Goal: Task Accomplishment & Management: Manage account settings

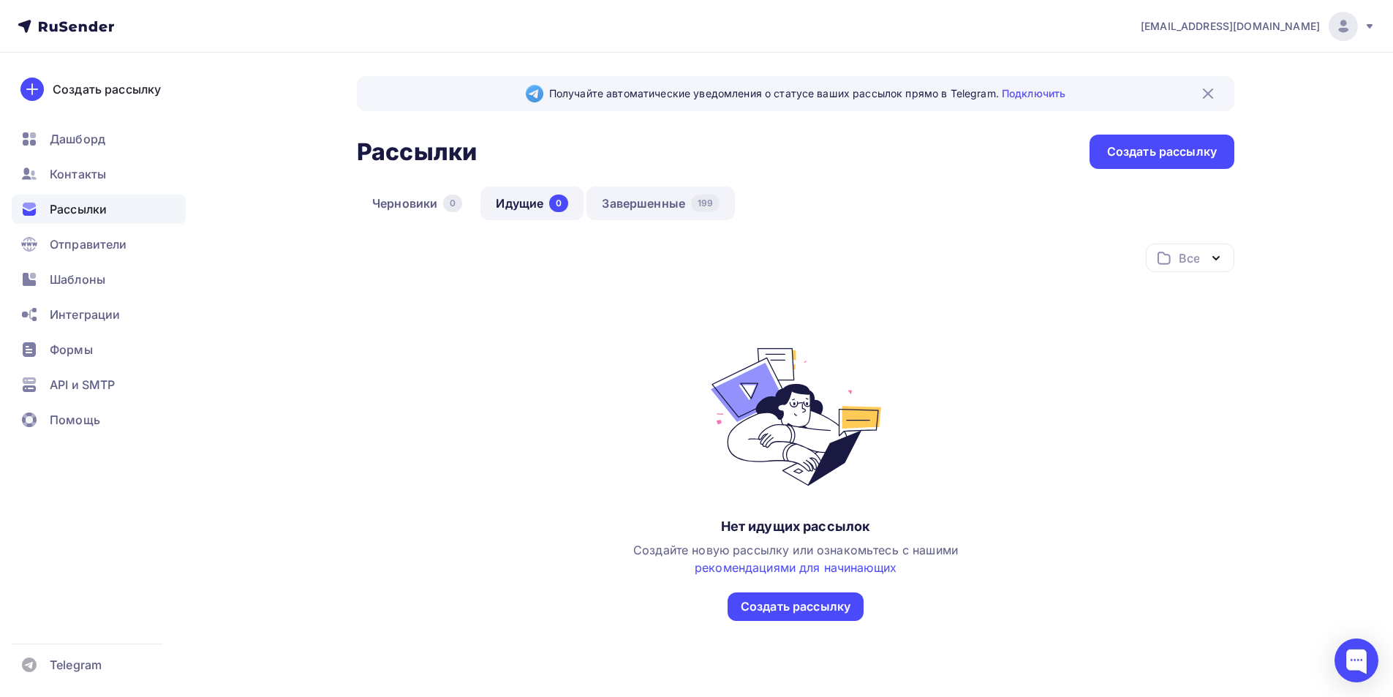
click at [630, 202] on link "Завершенные 199" at bounding box center [661, 204] width 148 height 34
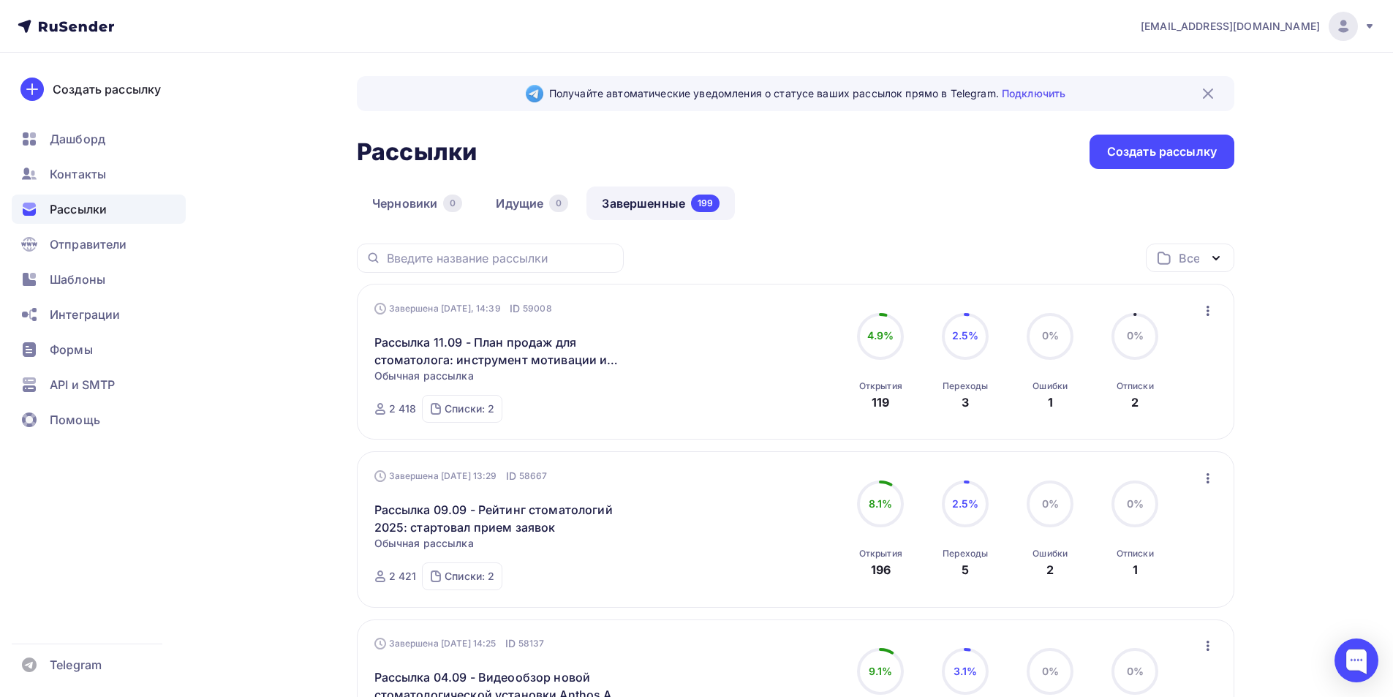
click at [1339, 33] on img at bounding box center [1344, 27] width 18 height 18
click at [1178, 129] on span "Выйти" at bounding box center [1175, 134] width 38 height 18
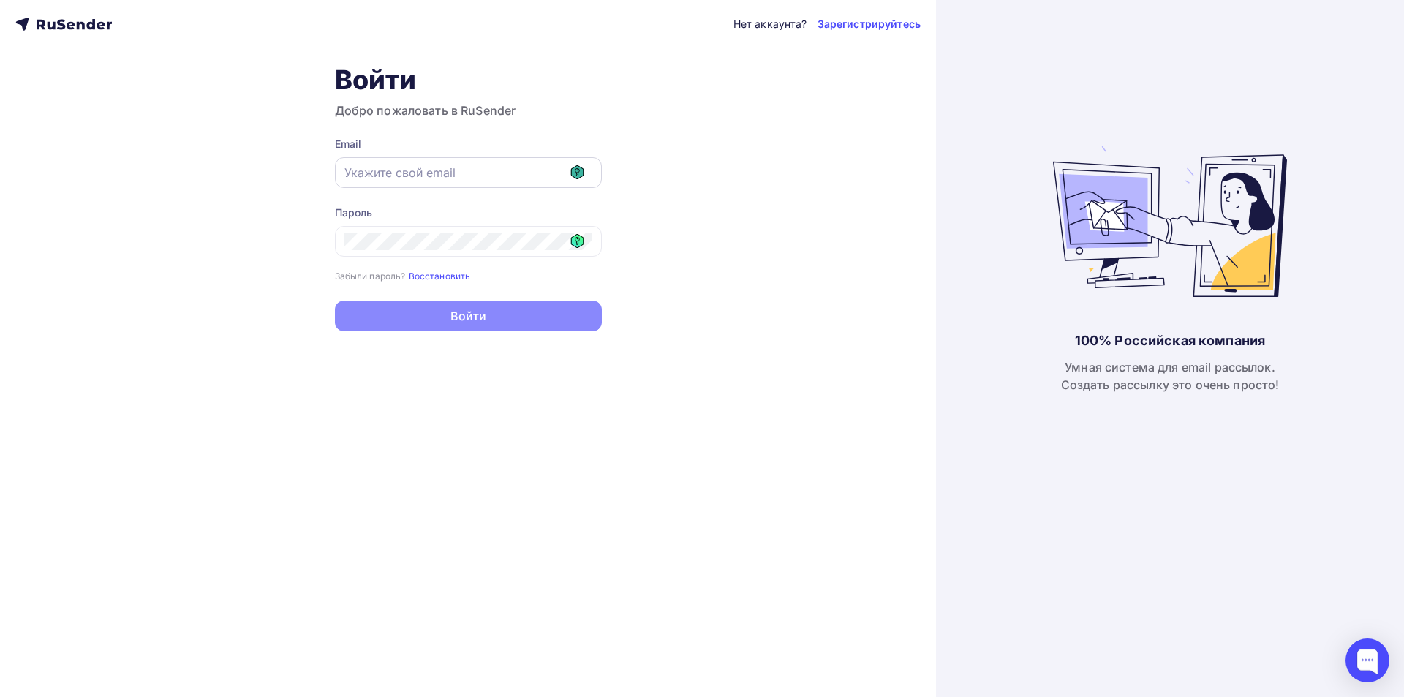
click at [581, 171] on icon at bounding box center [577, 172] width 13 height 14
type input "[EMAIL_ADDRESS][DOMAIN_NAME]"
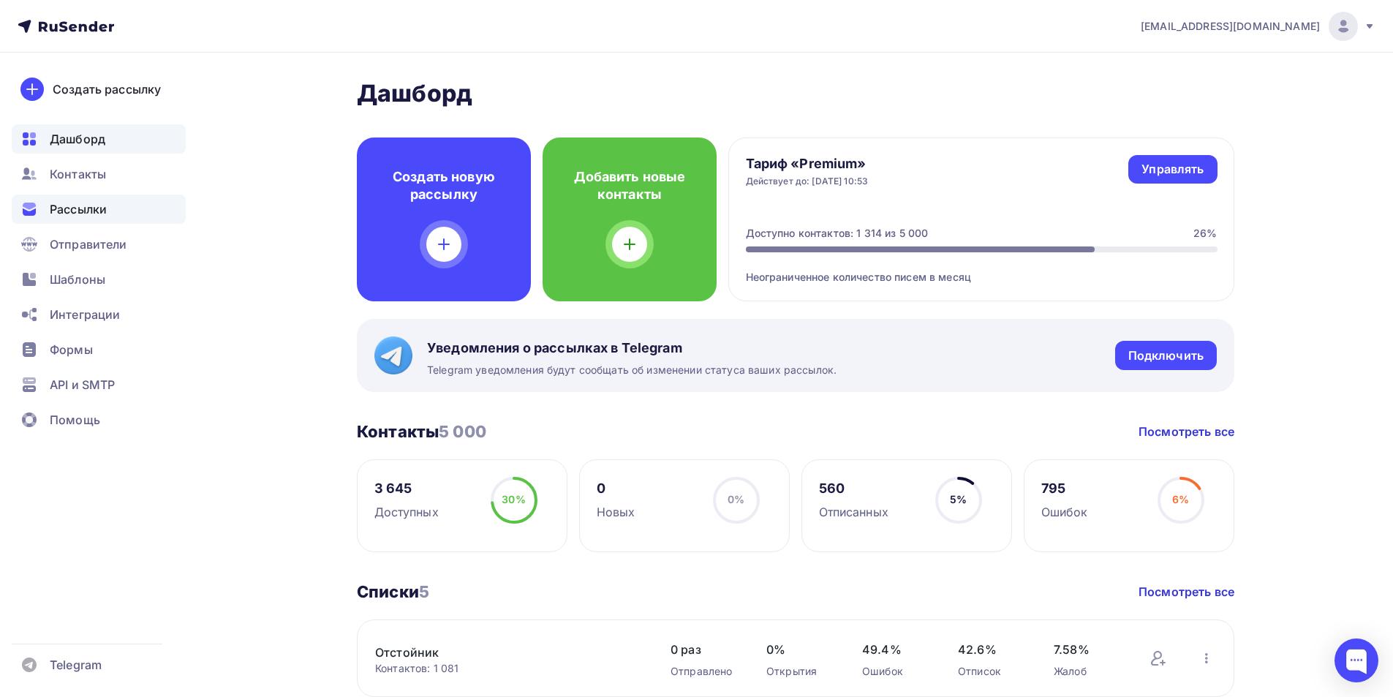
click at [78, 210] on span "Рассылки" at bounding box center [78, 209] width 57 height 18
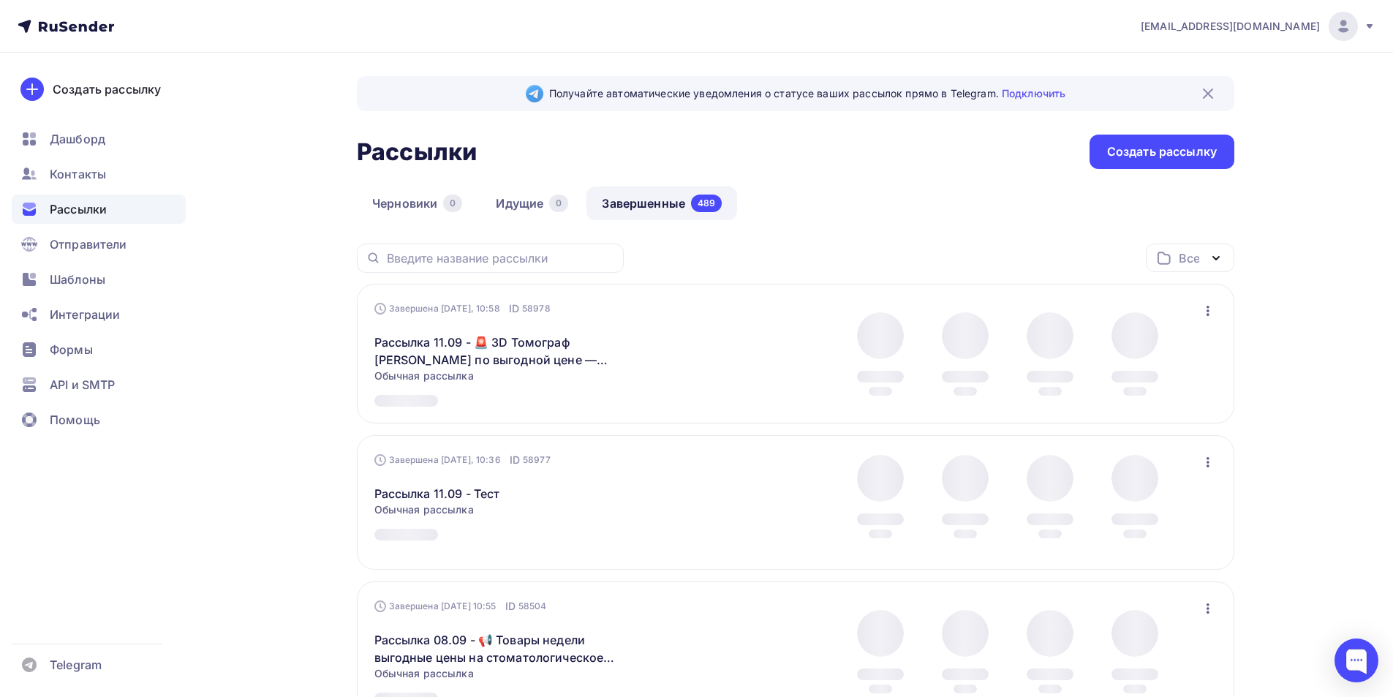
drag, startPoint x: 662, startPoint y: 207, endPoint x: 655, endPoint y: 230, distance: 24.5
click at [660, 208] on link "Завершенные 489" at bounding box center [662, 204] width 151 height 34
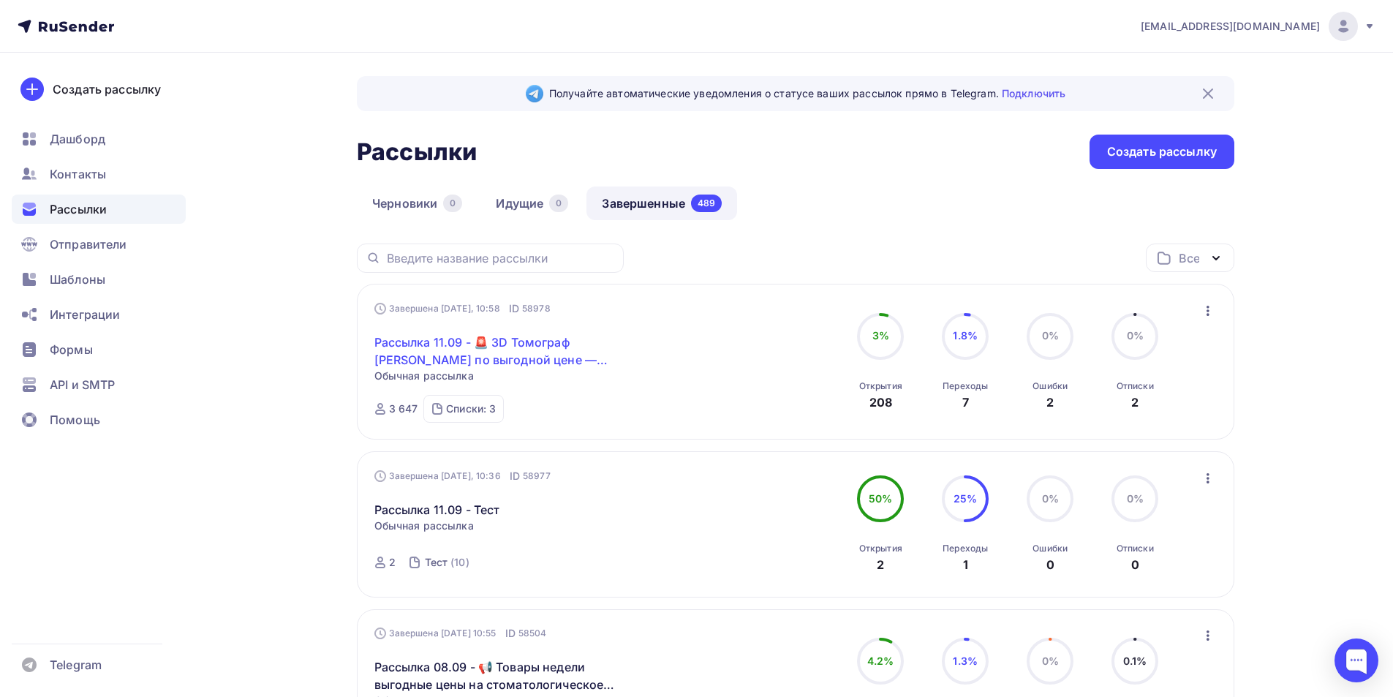
click at [513, 342] on link "Рассылка 11.09 - 🚨 3D Томограф [PERSON_NAME] по выгодной цене — ограниченное пр…" at bounding box center [499, 351] width 251 height 35
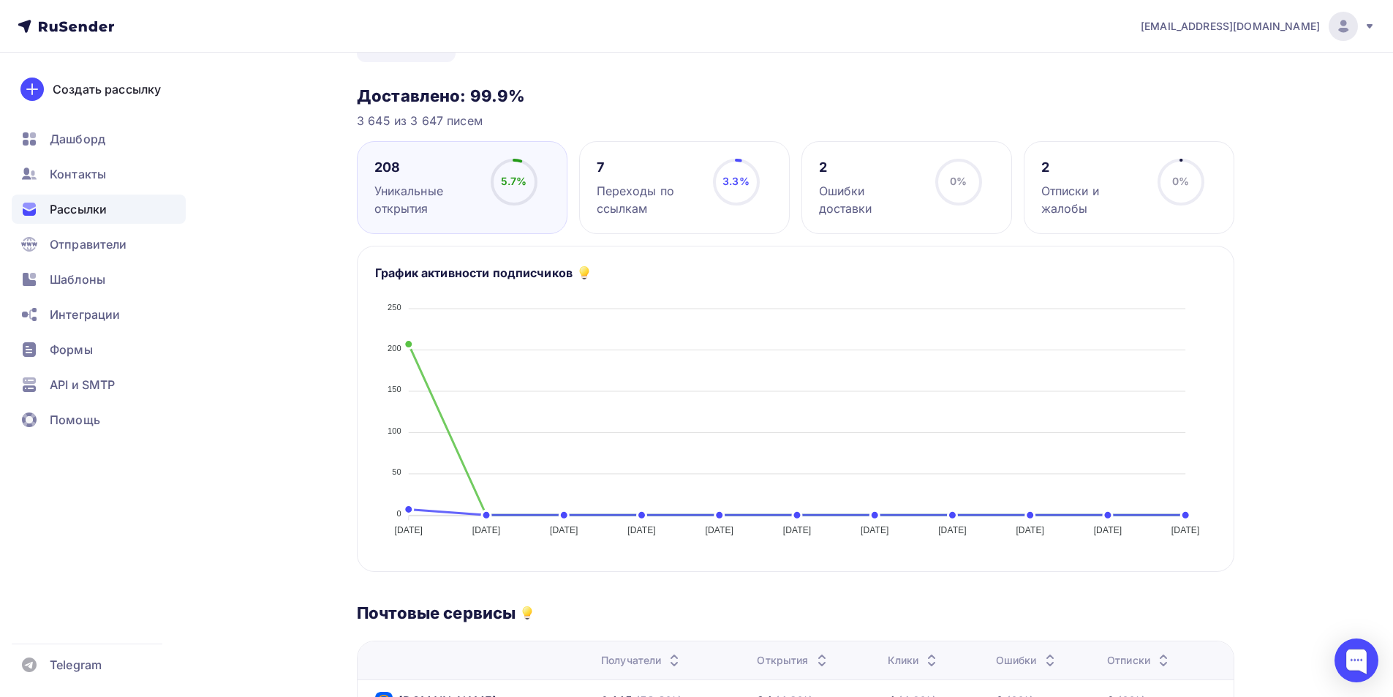
scroll to position [146, 0]
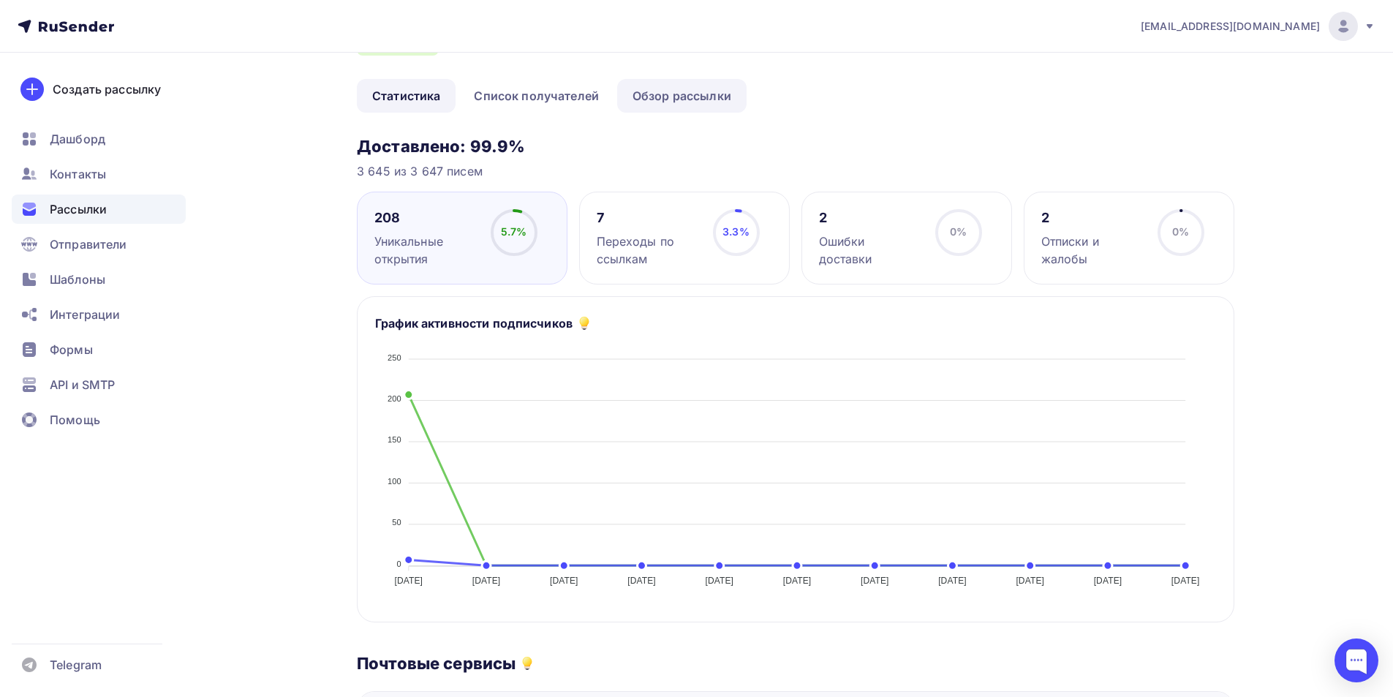
click at [668, 111] on link "Обзор рассылки" at bounding box center [681, 96] width 129 height 34
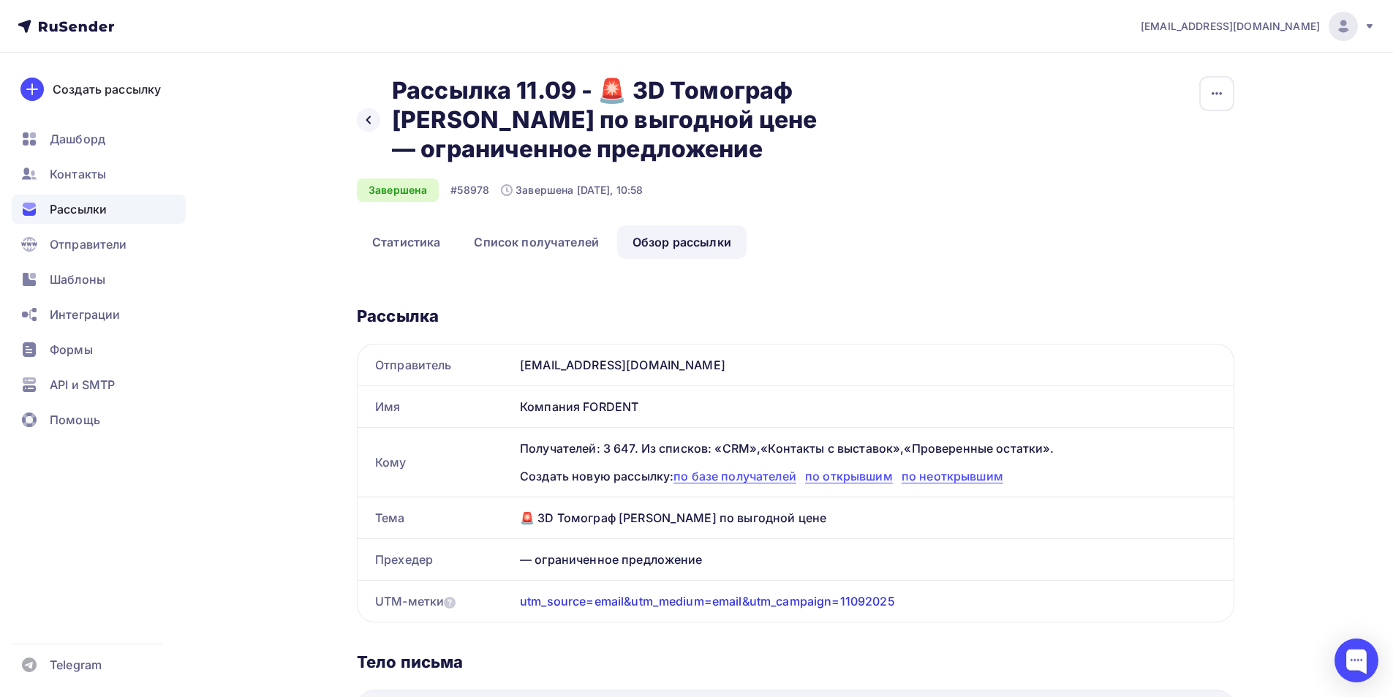
click at [93, 204] on span "Рассылки" at bounding box center [78, 209] width 57 height 18
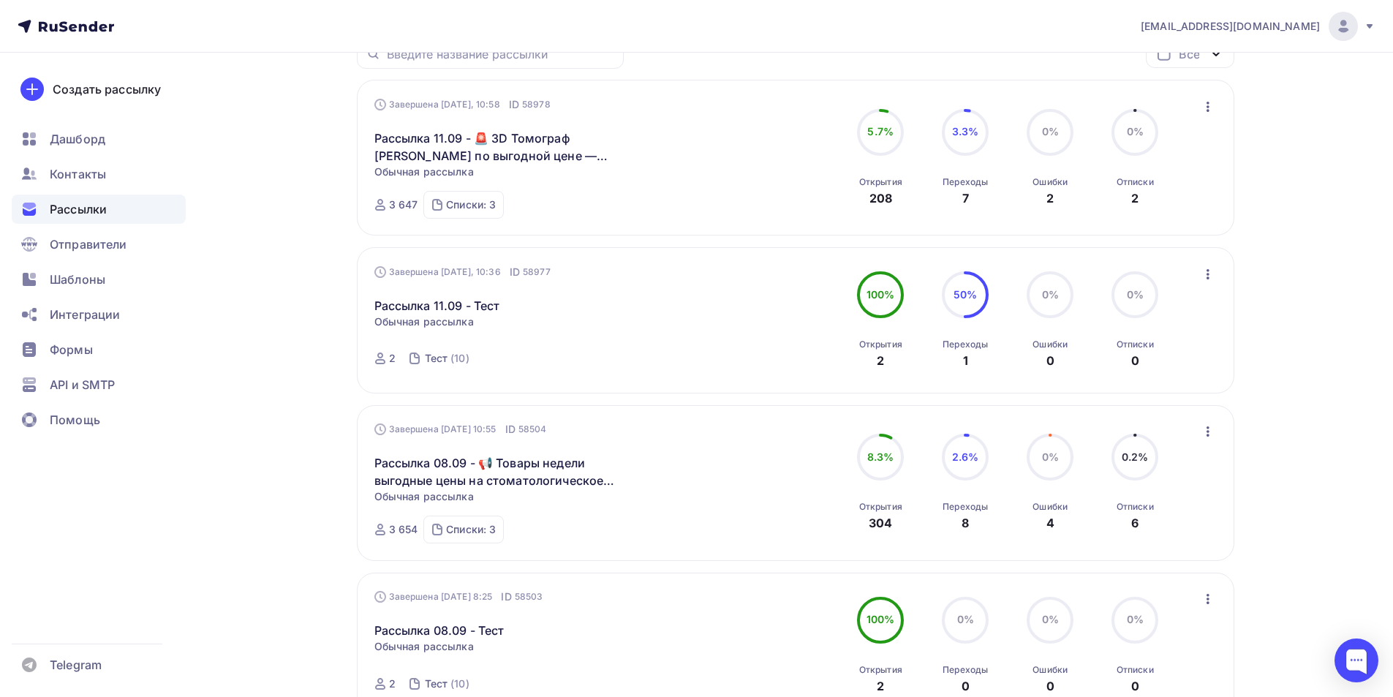
scroll to position [73, 0]
